Goal: Task Accomplishment & Management: Manage account settings

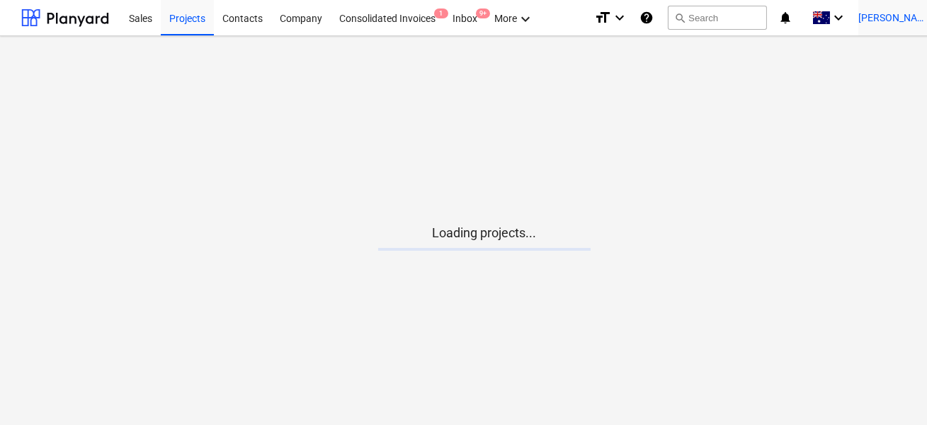
click at [900, 23] on span "[PERSON_NAME]" at bounding box center [893, 17] width 71 height 11
click at [874, 79] on div "Log out" at bounding box center [904, 78] width 85 height 23
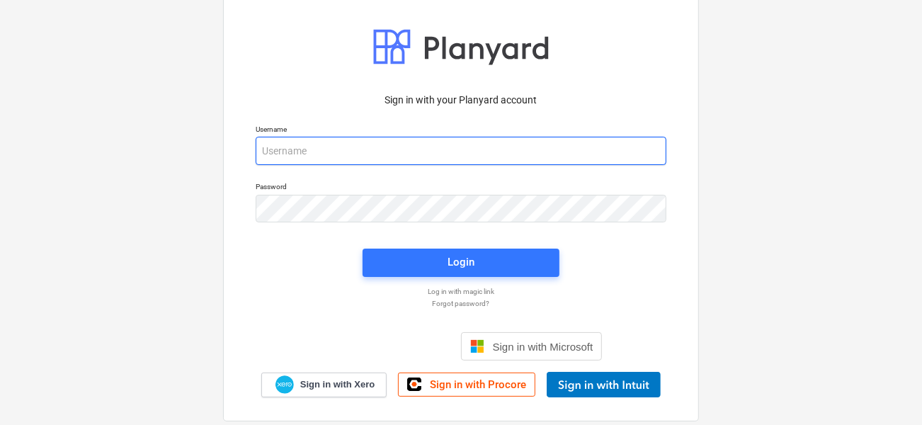
click at [444, 147] on input "email" at bounding box center [461, 151] width 411 height 28
type input "[PERSON_NAME][EMAIL_ADDRESS][DOMAIN_NAME]"
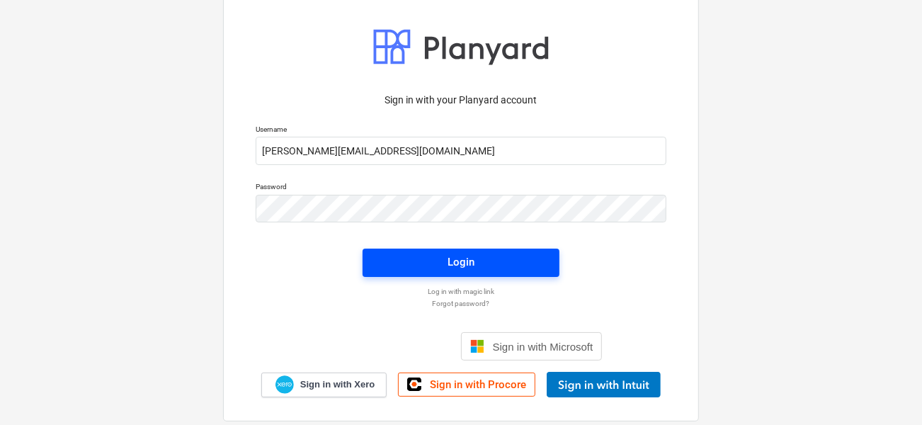
click at [429, 256] on span "Login" at bounding box center [460, 262] width 163 height 18
